Goal: Information Seeking & Learning: Learn about a topic

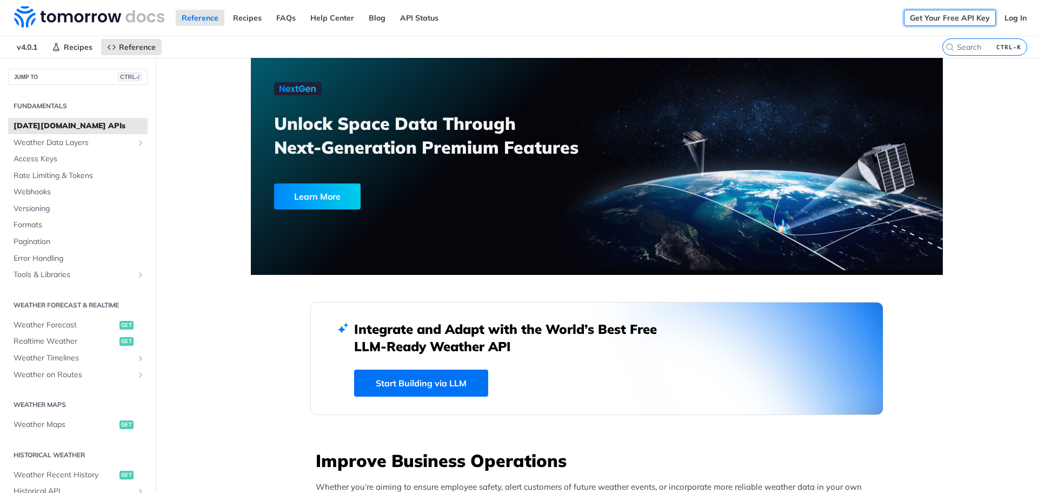
click at [938, 15] on link "Get Your Free API Key" at bounding box center [950, 18] width 92 height 16
click at [69, 48] on span "Recipes" at bounding box center [78, 47] width 29 height 10
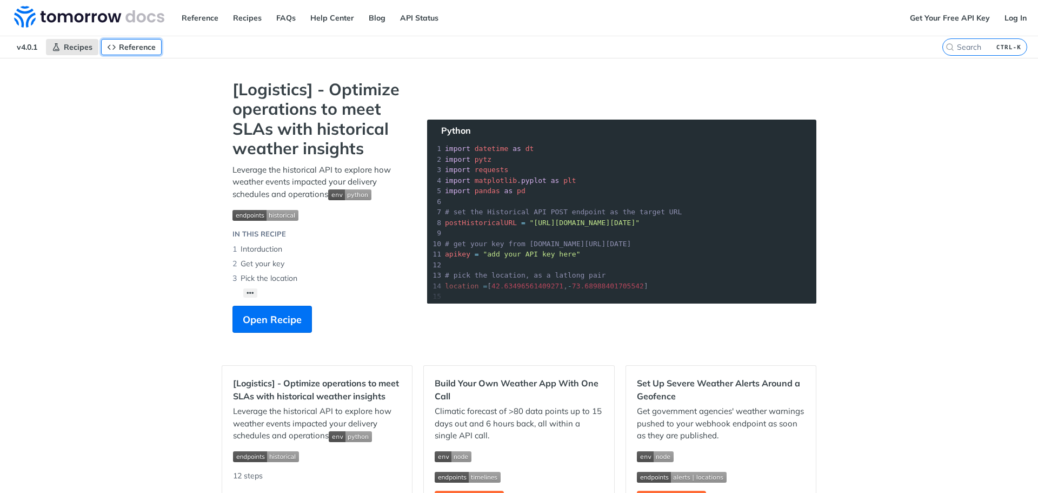
click at [134, 48] on span "Reference" at bounding box center [137, 47] width 37 height 10
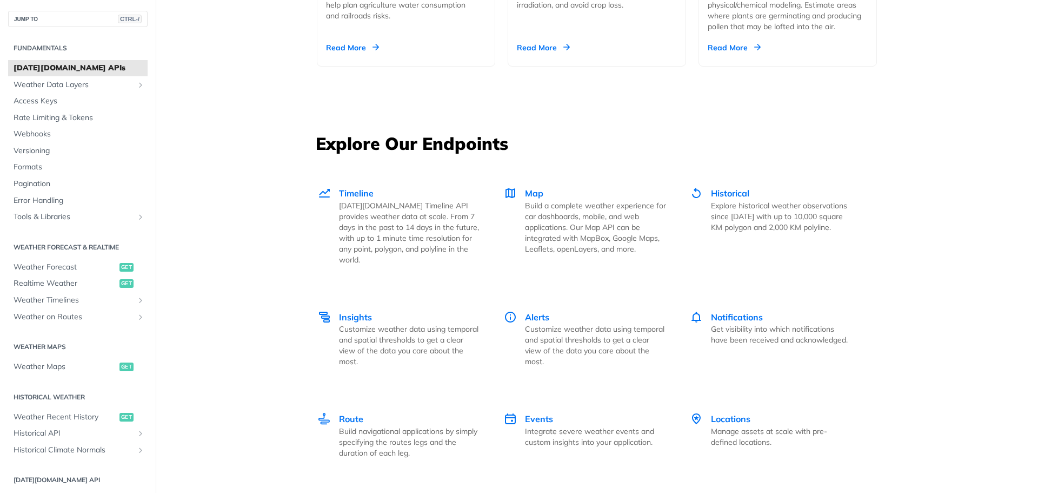
scroll to position [1442, 0]
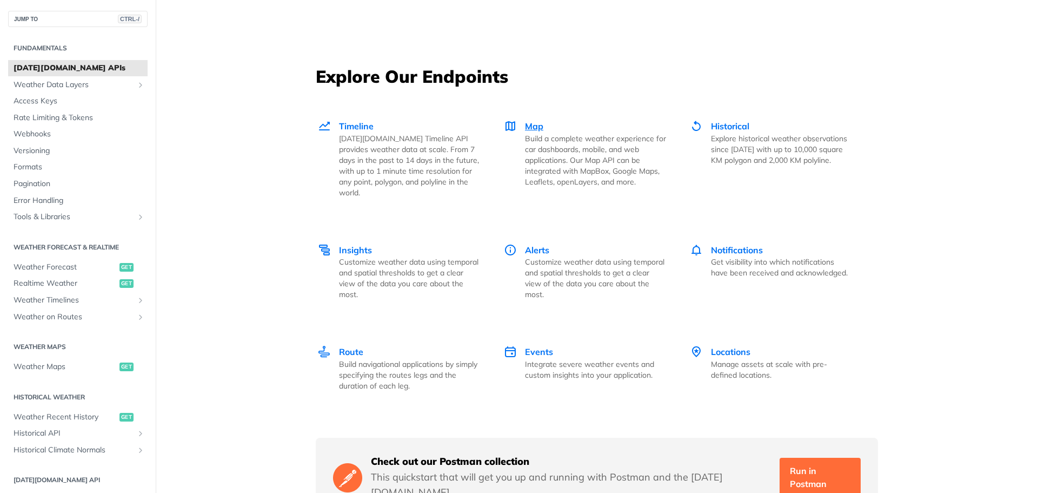
click at [529, 123] on span "Map" at bounding box center [534, 126] width 18 height 11
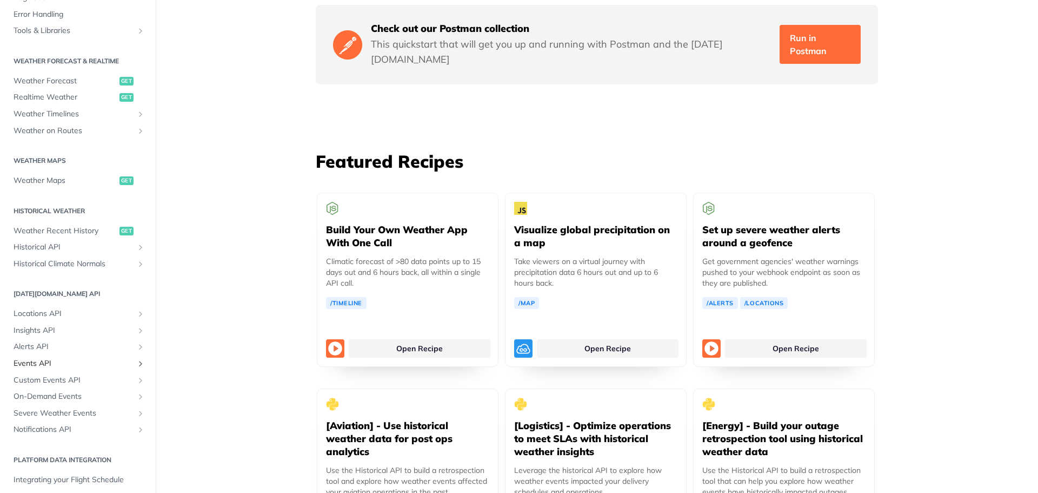
scroll to position [226, 0]
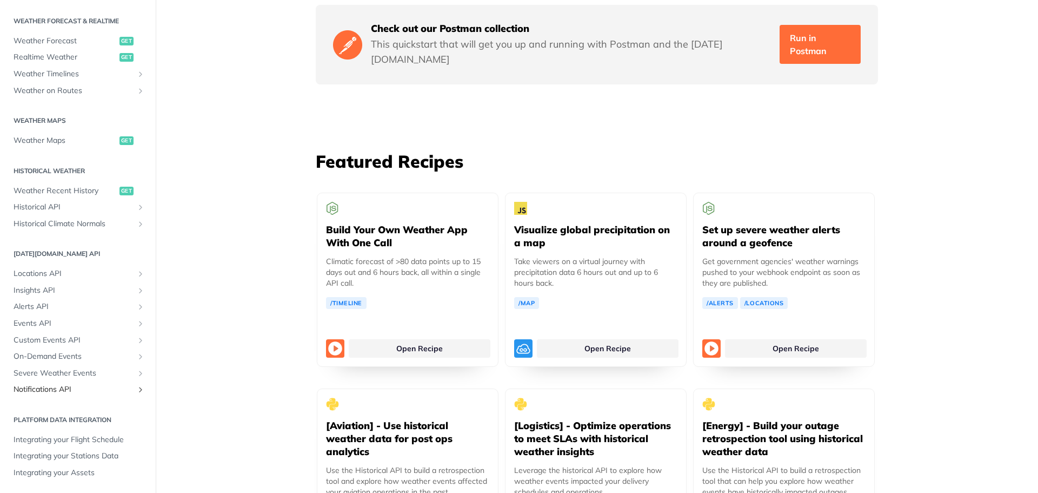
click at [128, 389] on link "Notifications API" at bounding box center [77, 389] width 139 height 16
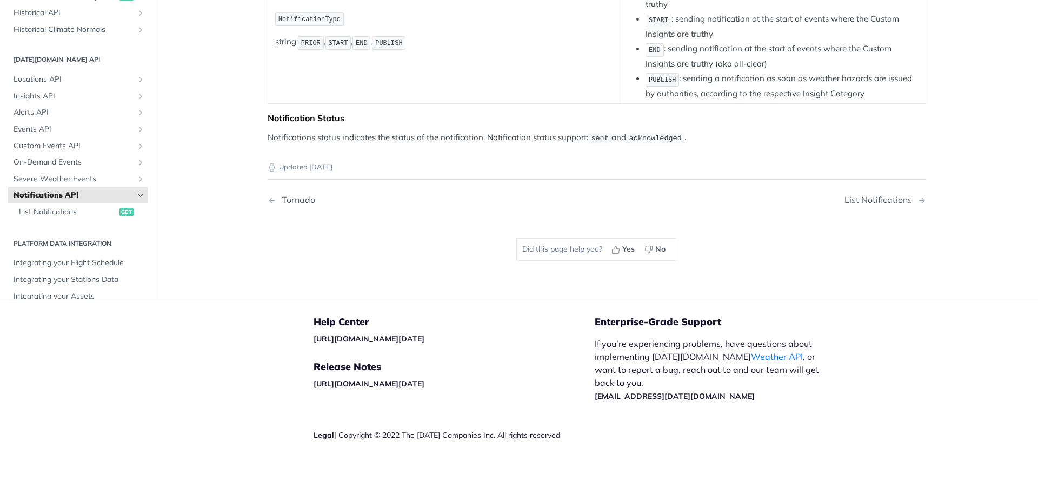
scroll to position [154, 0]
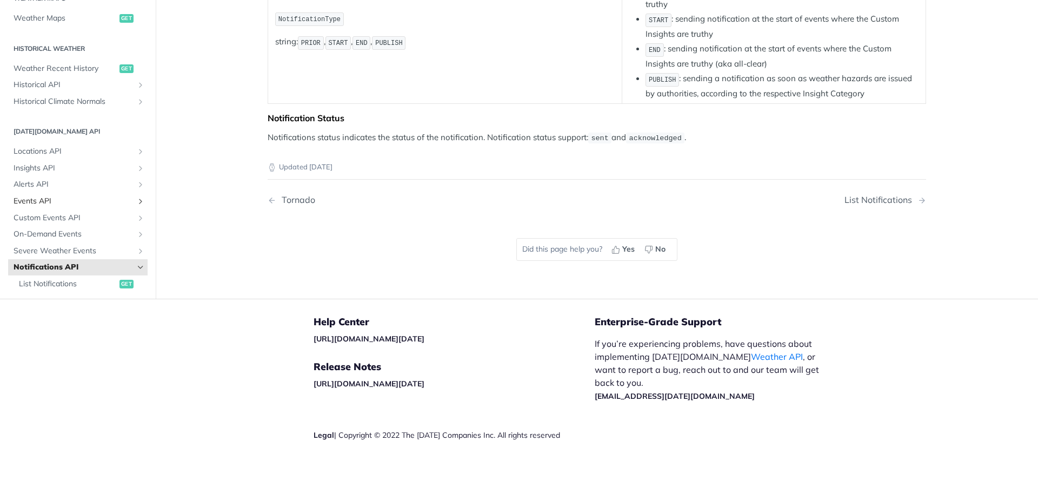
click at [38, 199] on span "Events API" at bounding box center [74, 201] width 120 height 11
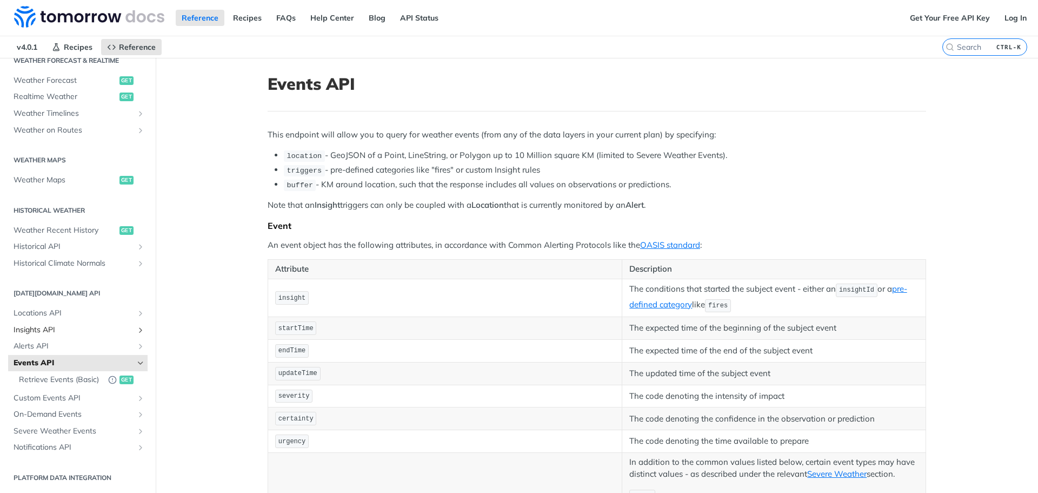
scroll to position [254, 0]
click at [46, 308] on span "Locations API" at bounding box center [74, 313] width 120 height 11
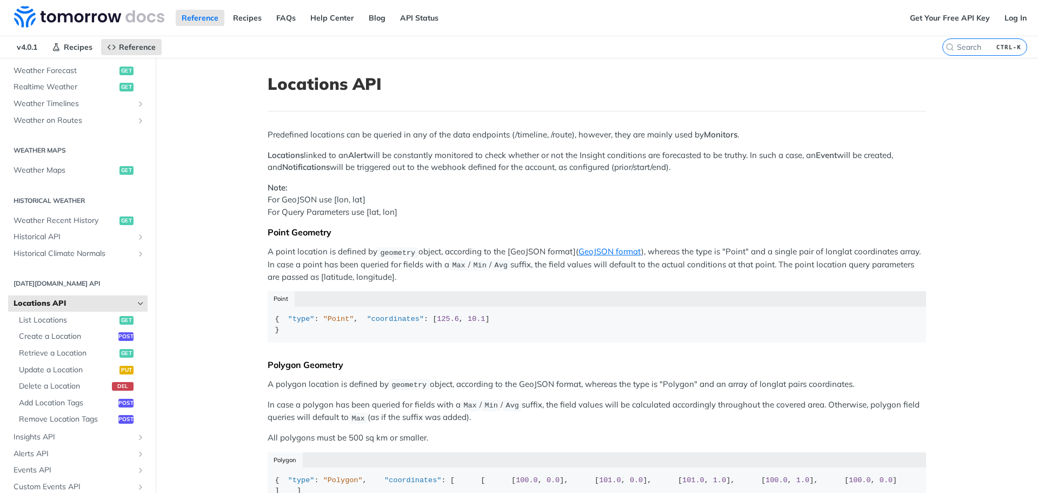
click at [59, 302] on span "Locations API" at bounding box center [74, 303] width 120 height 11
click at [68, 289] on section "Tomorrow.io API Locations API List Locations get Create a Location post Retriev…" at bounding box center [77, 409] width 139 height 272
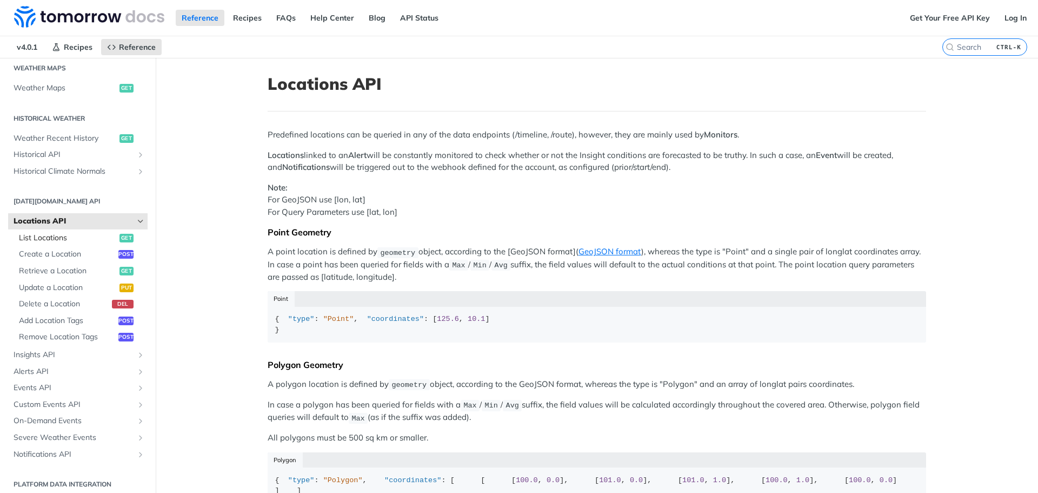
scroll to position [343, 0]
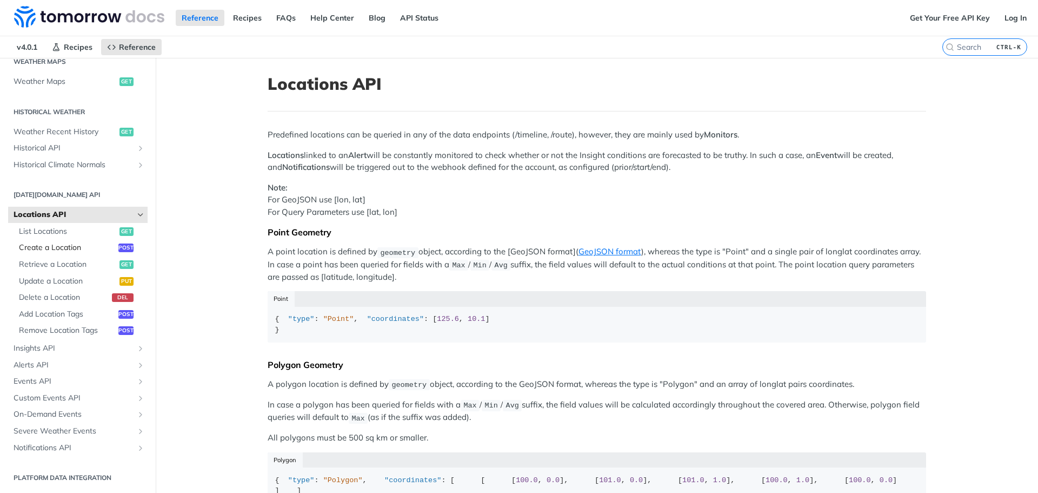
click at [72, 250] on span "Create a Location" at bounding box center [67, 247] width 97 height 11
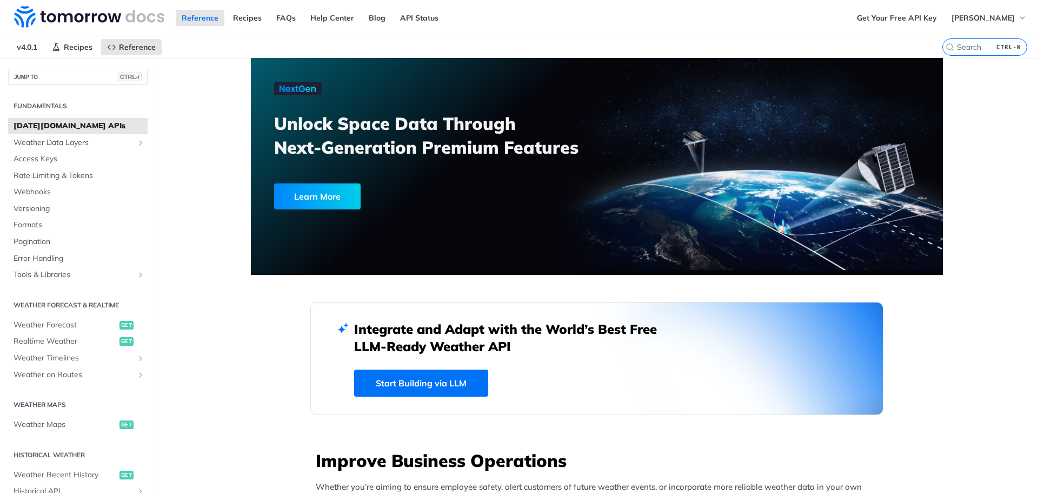
click at [424, 381] on link "Start Building via LLM" at bounding box center [421, 382] width 134 height 27
click at [56, 147] on span "Weather Data Layers" at bounding box center [74, 142] width 120 height 11
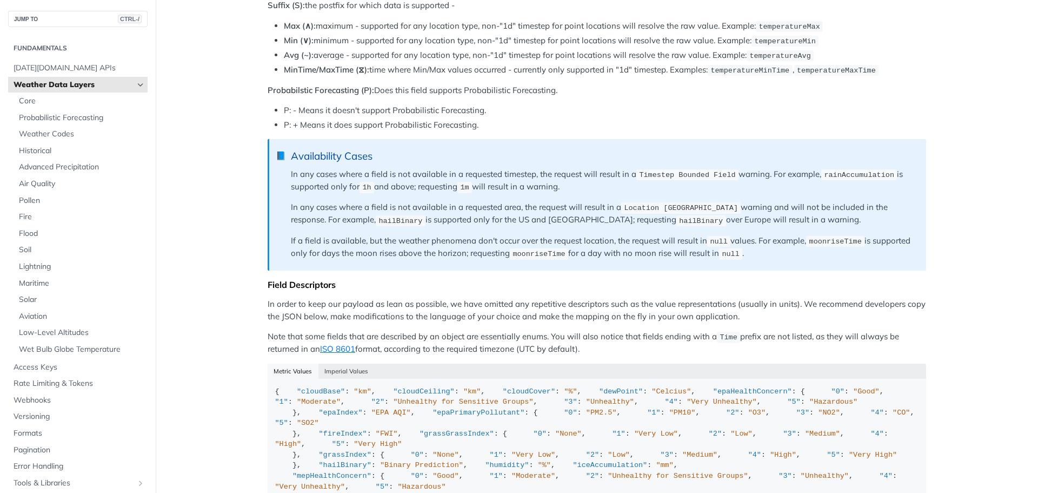
scroll to position [865, 0]
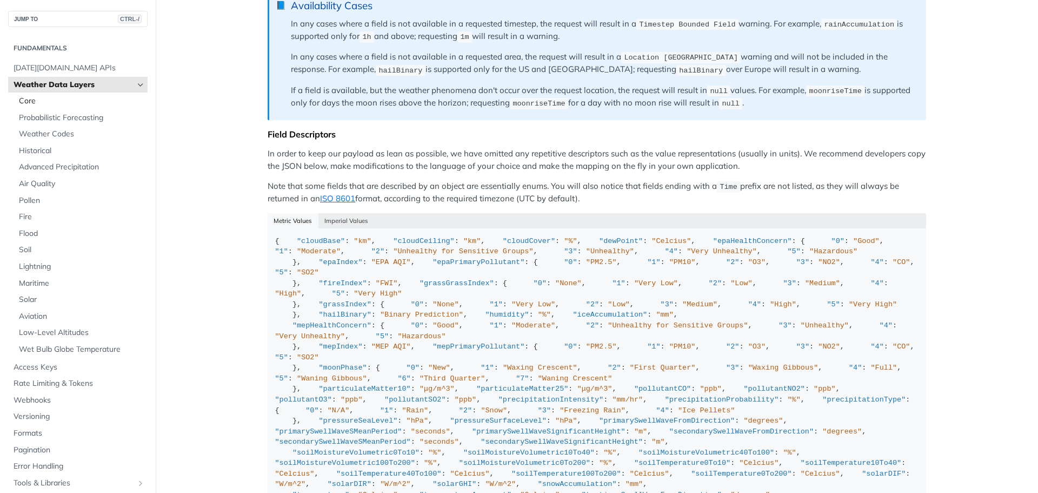
click at [45, 97] on span "Core" at bounding box center [82, 101] width 126 height 11
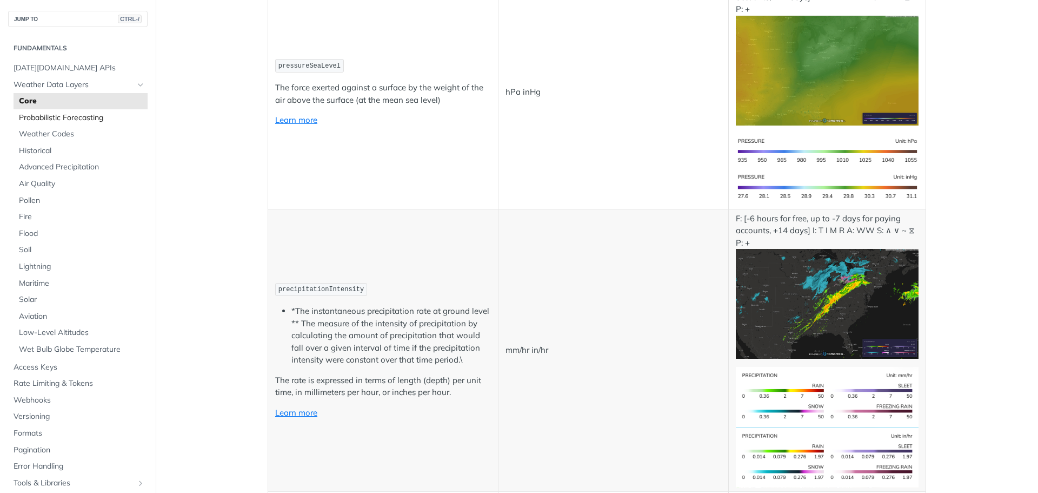
click at [61, 125] on link "Probabilistic Forecasting" at bounding box center [81, 118] width 134 height 16
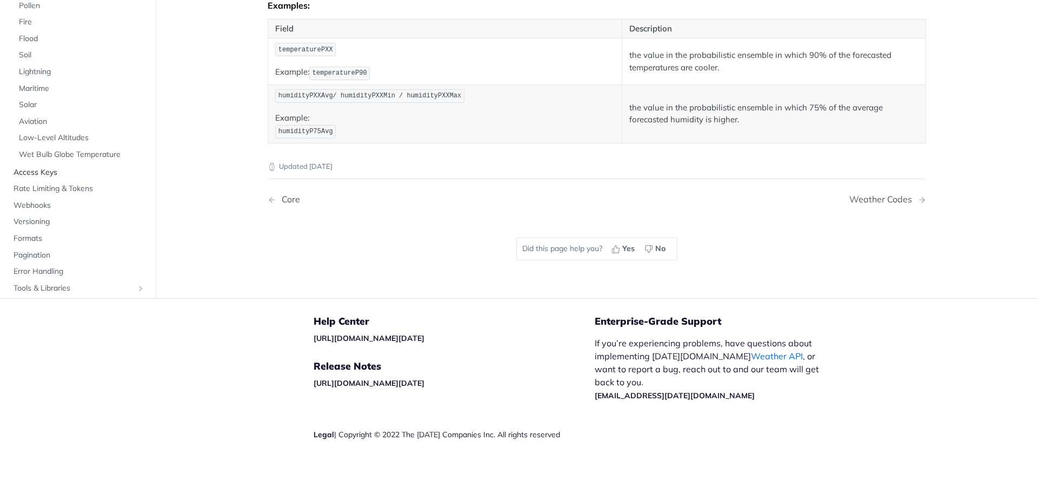
scroll to position [309, 0]
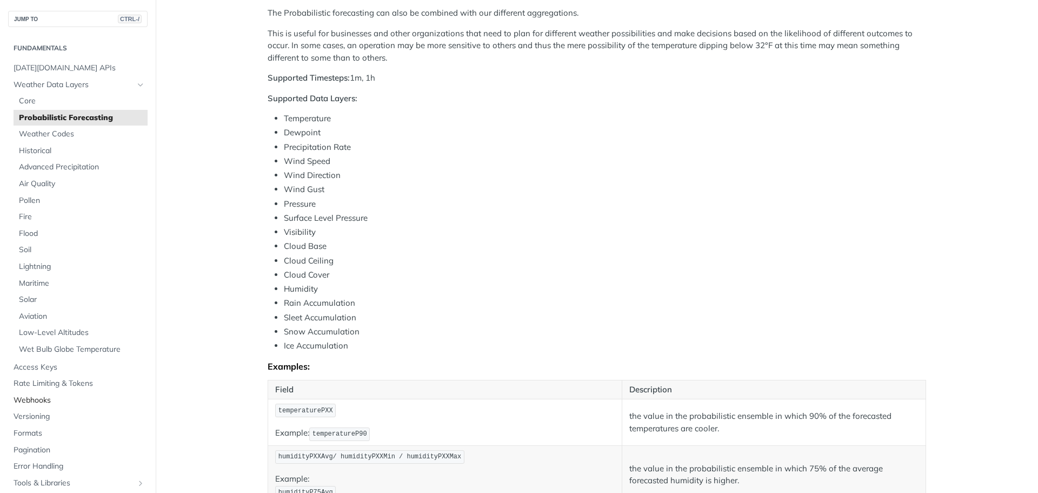
click at [43, 399] on span "Webhooks" at bounding box center [79, 400] width 131 height 11
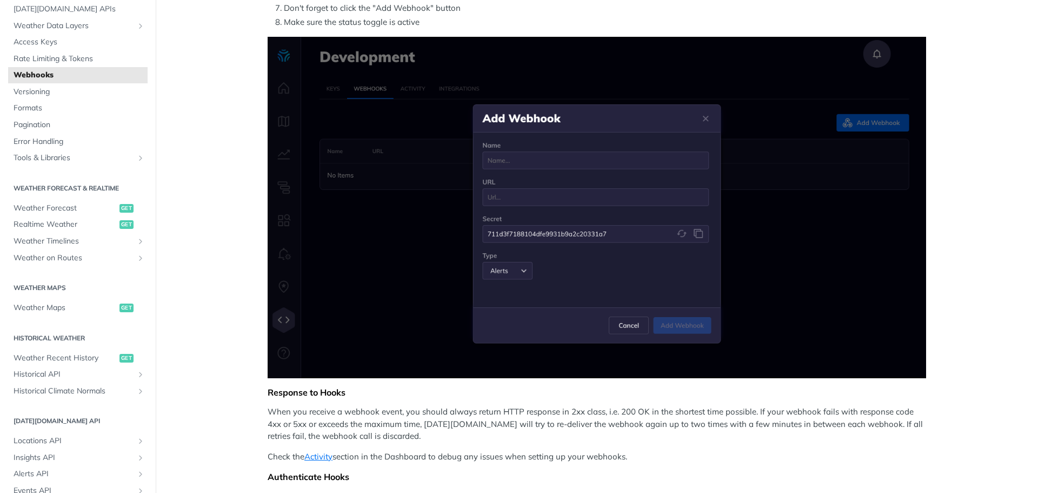
scroll to position [216, 0]
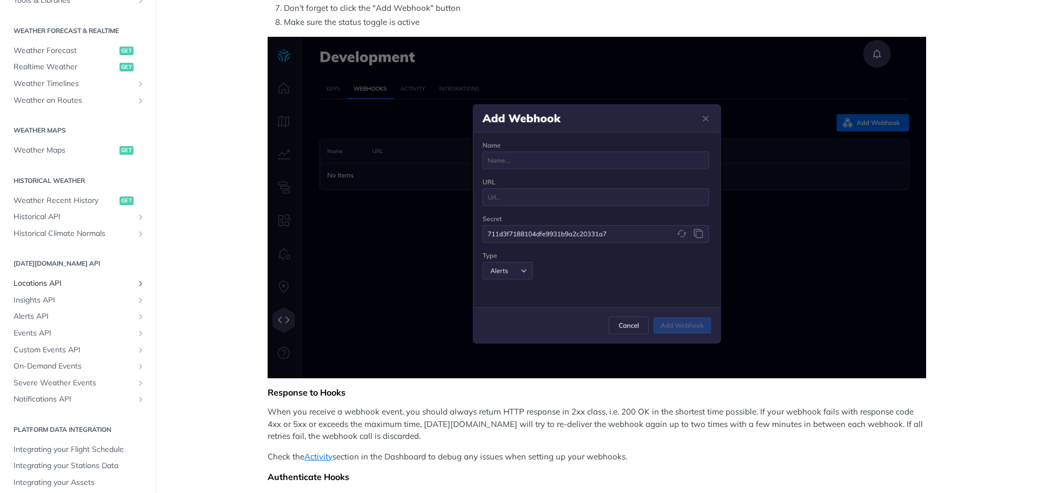
click at [55, 281] on span "Locations API" at bounding box center [74, 283] width 120 height 11
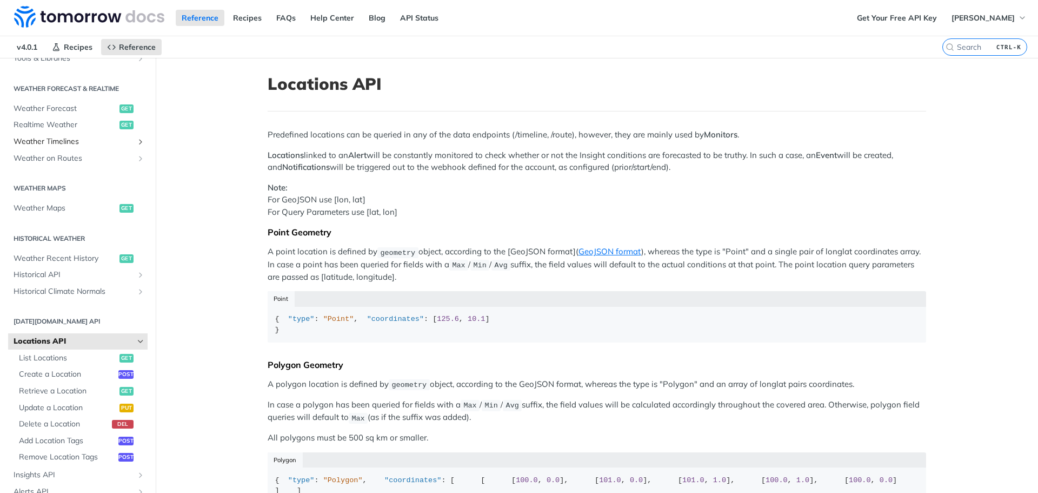
click at [65, 142] on span "Weather Timelines" at bounding box center [74, 141] width 120 height 11
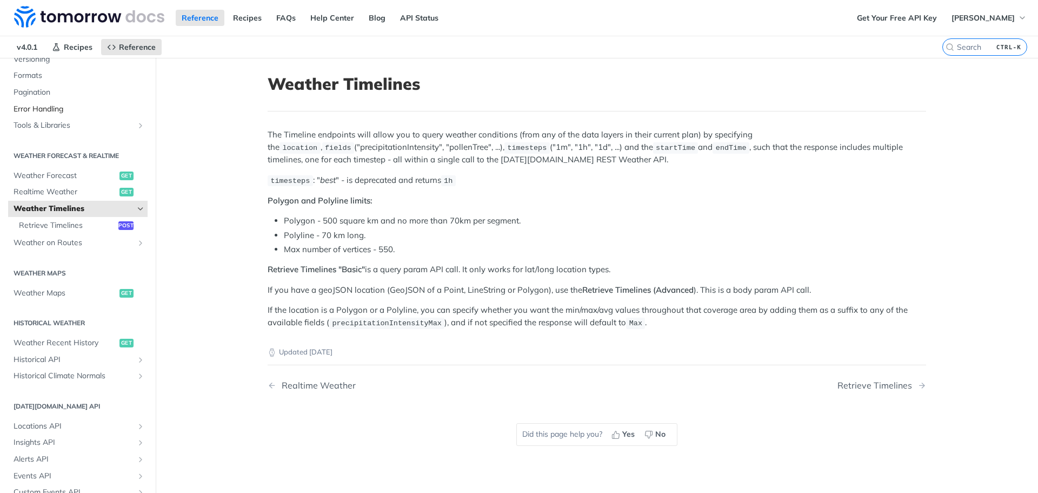
scroll to position [72, 0]
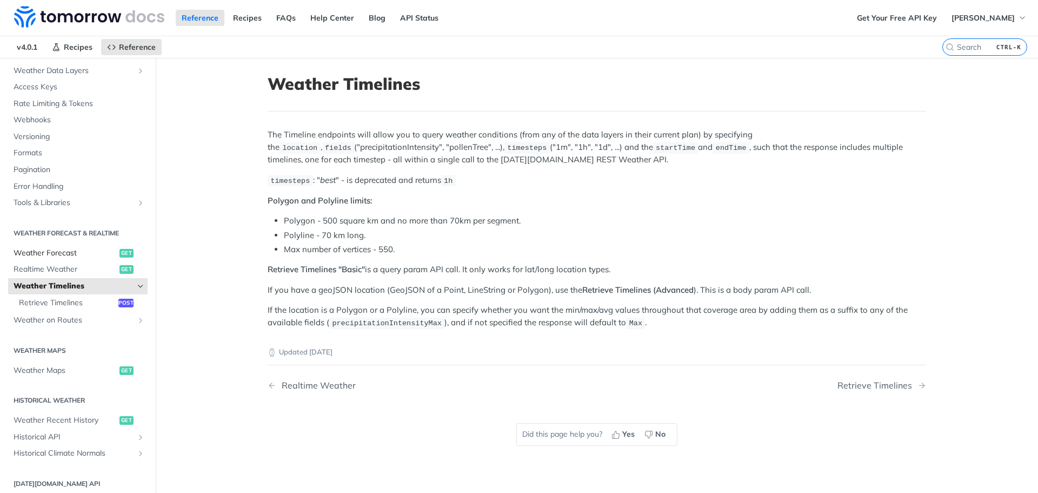
click at [51, 250] on span "Weather Forecast" at bounding box center [65, 253] width 103 height 11
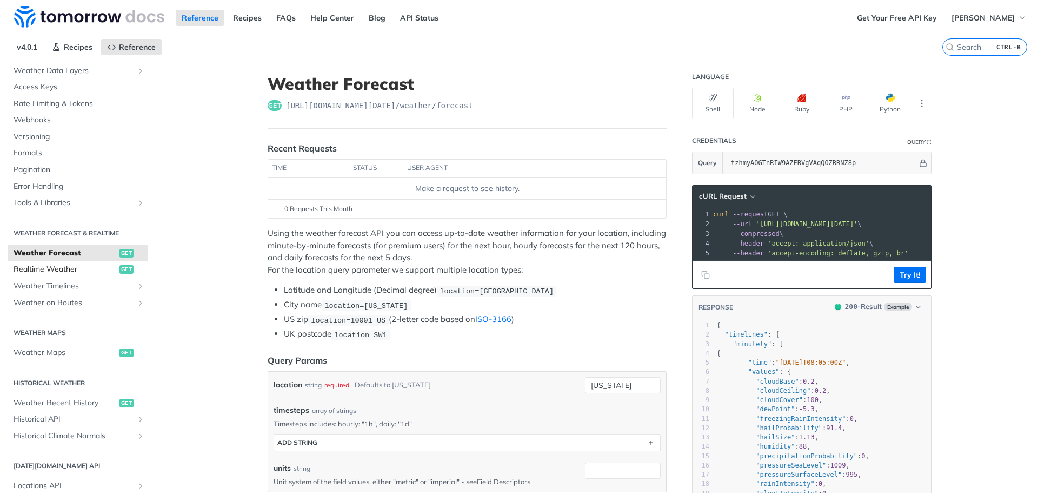
click at [48, 271] on span "Realtime Weather" at bounding box center [65, 269] width 103 height 11
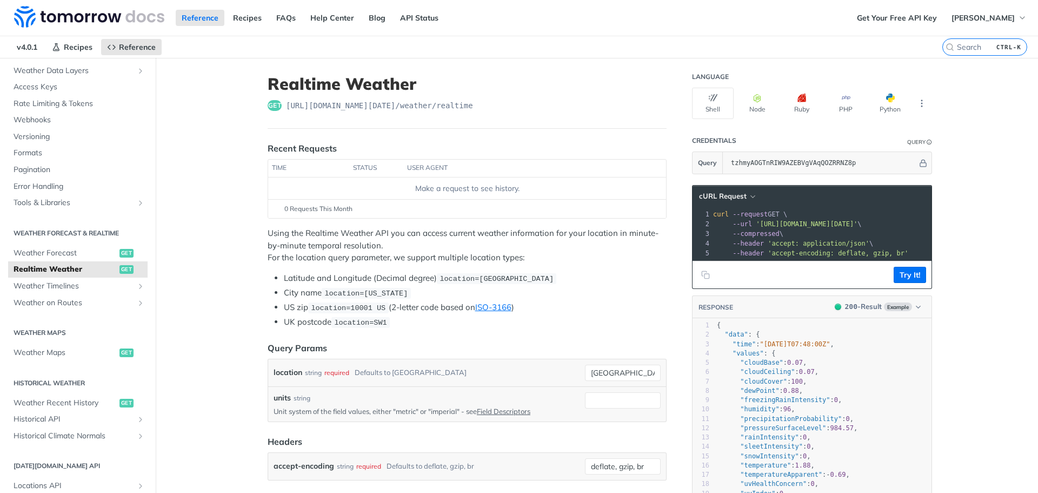
drag, startPoint x: 170, startPoint y: 111, endPoint x: 172, endPoint y: 119, distance: 7.7
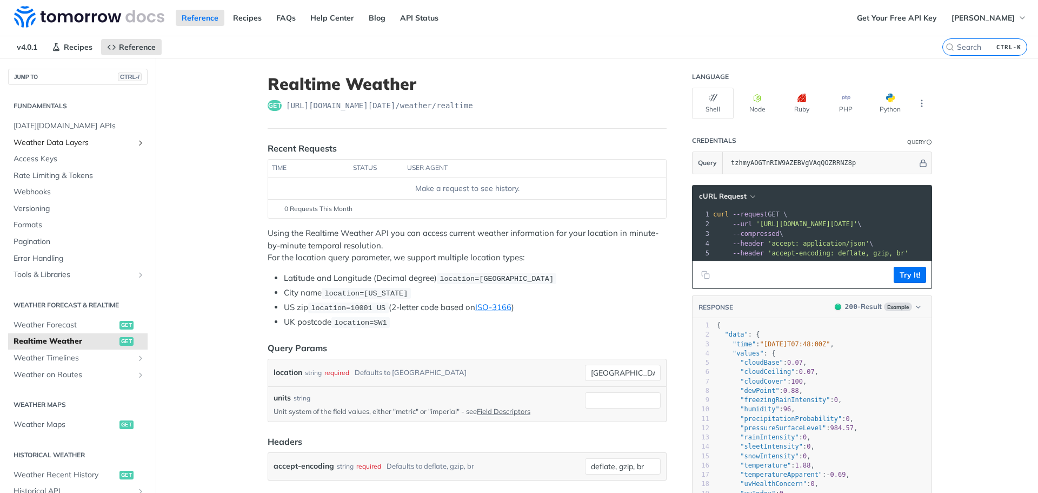
click at [83, 145] on span "Weather Data Layers" at bounding box center [74, 142] width 120 height 11
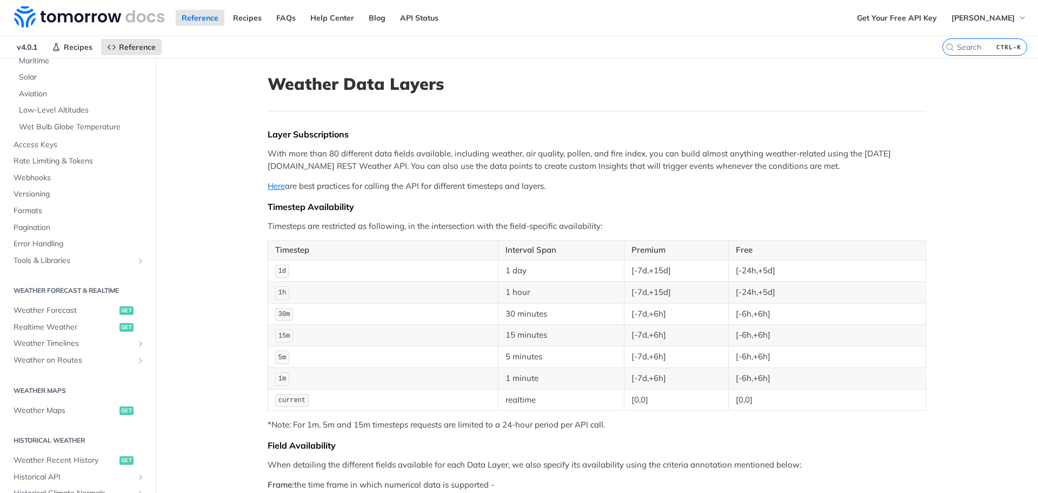
scroll to position [361, 0]
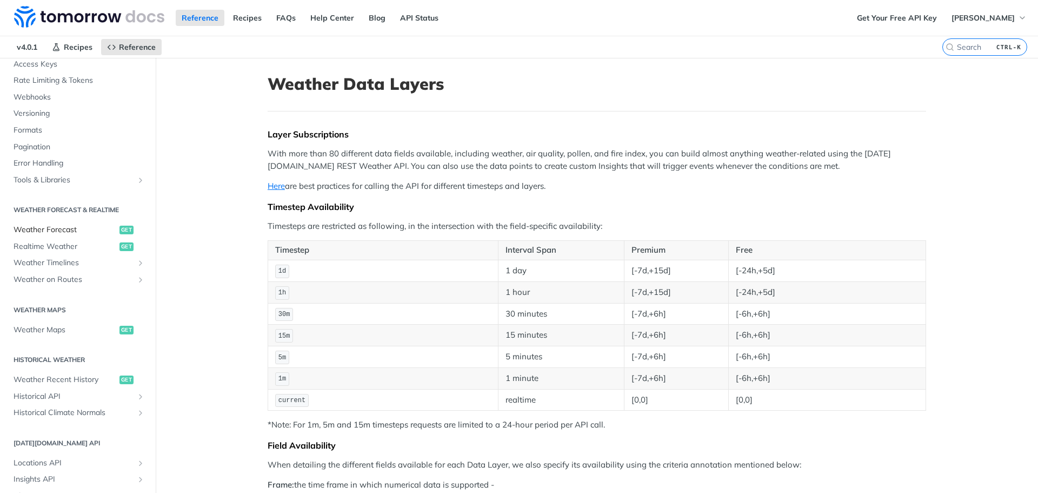
click at [66, 234] on span "Weather Forecast" at bounding box center [65, 229] width 103 height 11
